Goal: Find specific page/section

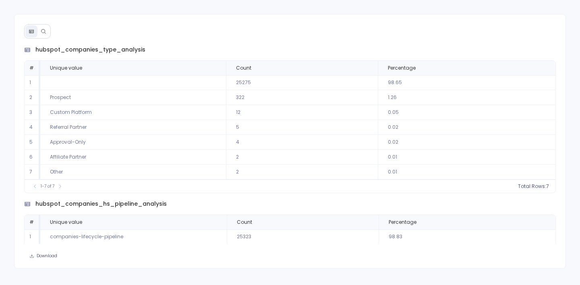
scroll to position [815, 0]
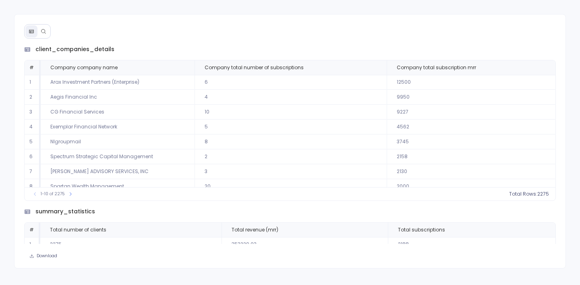
scroll to position [37, 0]
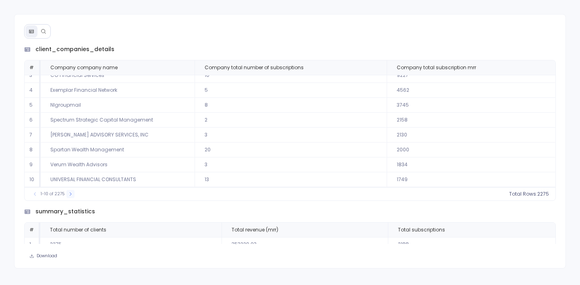
click at [68, 196] on icon at bounding box center [70, 194] width 5 height 5
click at [73, 194] on icon at bounding box center [73, 194] width 5 height 5
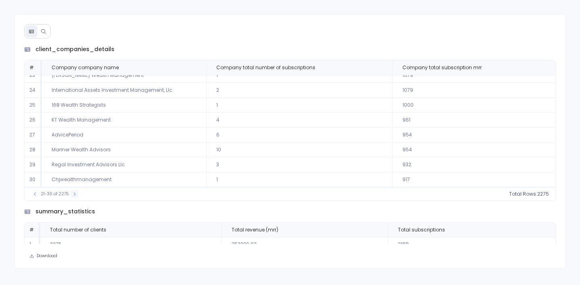
click at [74, 194] on icon at bounding box center [75, 193] width 2 height 3
click at [73, 194] on icon at bounding box center [74, 194] width 5 height 5
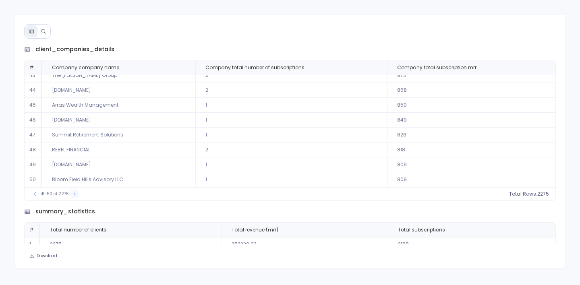
click at [73, 194] on icon at bounding box center [74, 194] width 5 height 5
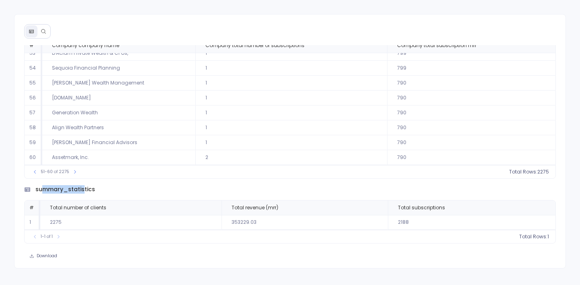
drag, startPoint x: 43, startPoint y: 188, endPoint x: 83, endPoint y: 188, distance: 40.3
click at [83, 188] on span "summary_statistics" at bounding box center [65, 189] width 60 height 8
